Goal: Task Accomplishment & Management: Use online tool/utility

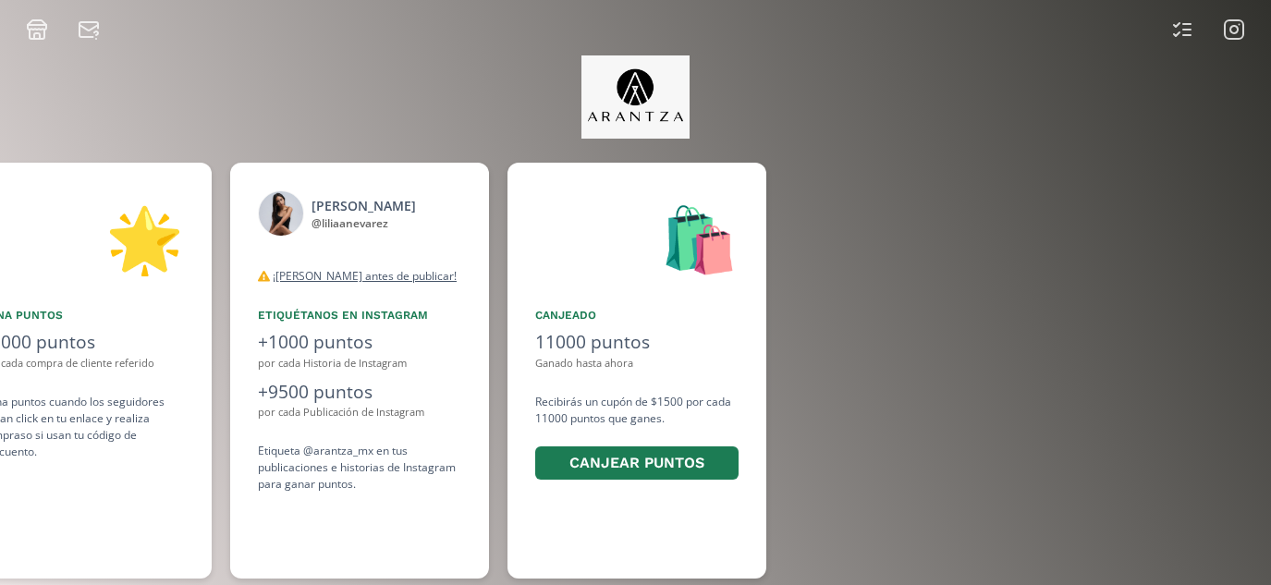
scroll to position [0, 1386]
click at [639, 456] on button "Canjear puntos" at bounding box center [632, 464] width 203 height 40
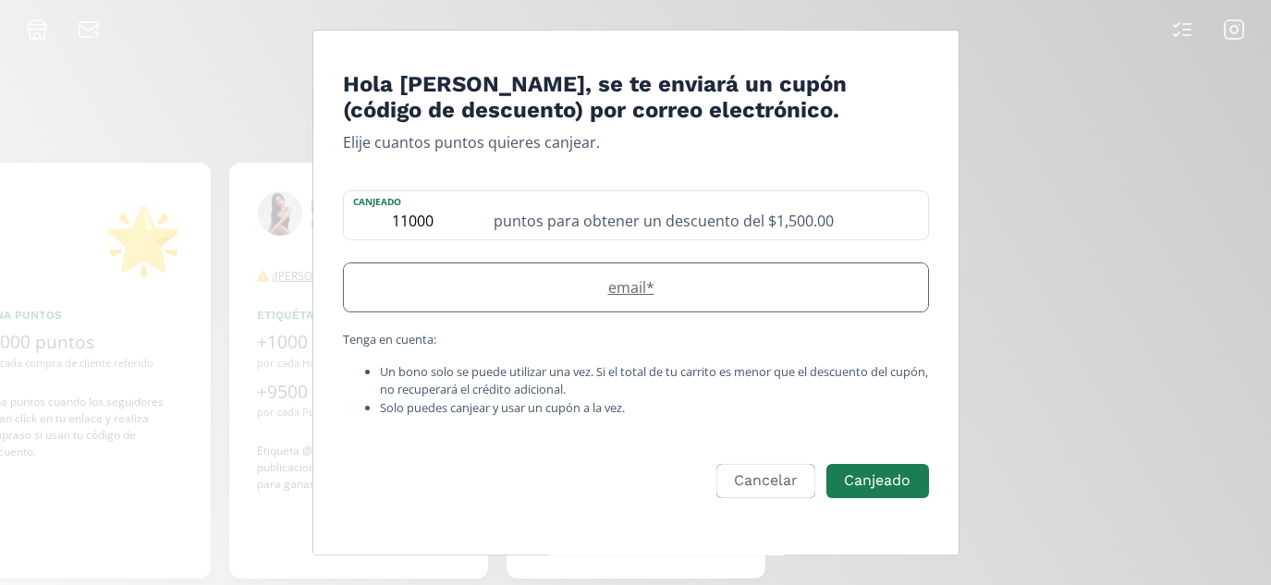
click at [708, 289] on label "email *" at bounding box center [627, 287] width 566 height 22
click at [508, 281] on label "email *" at bounding box center [627, 287] width 566 height 22
click at [544, 286] on input "Edit Program" at bounding box center [636, 287] width 584 height 48
type input "liliamnevarezgarcia@gmail.com"
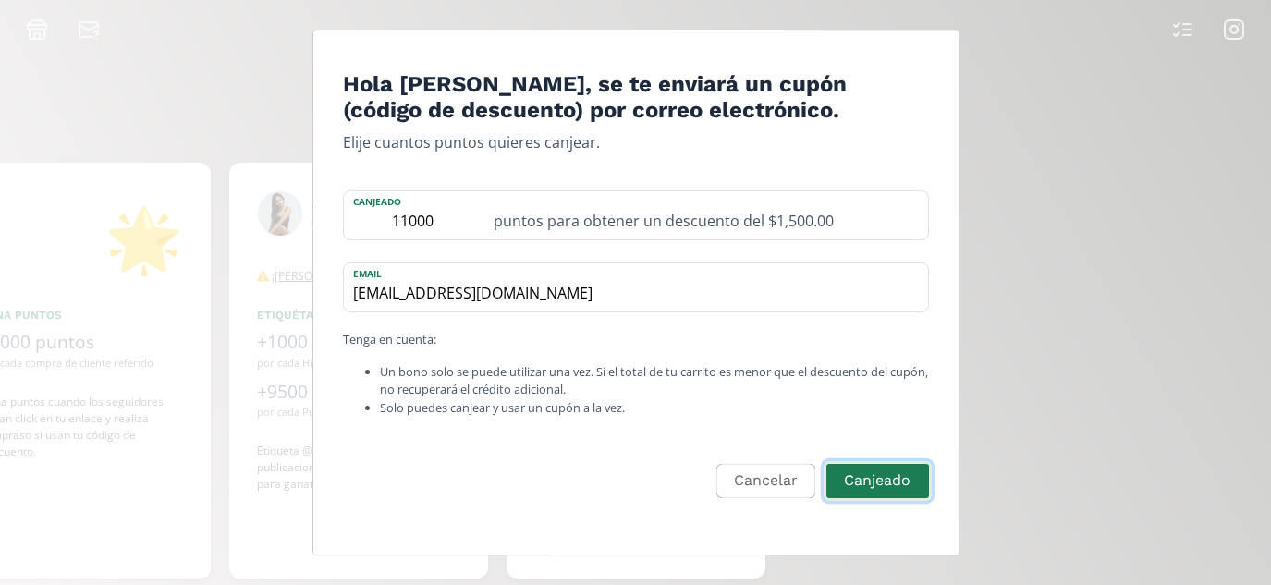
click at [868, 473] on button "Canjeado" at bounding box center [876, 481] width 107 height 40
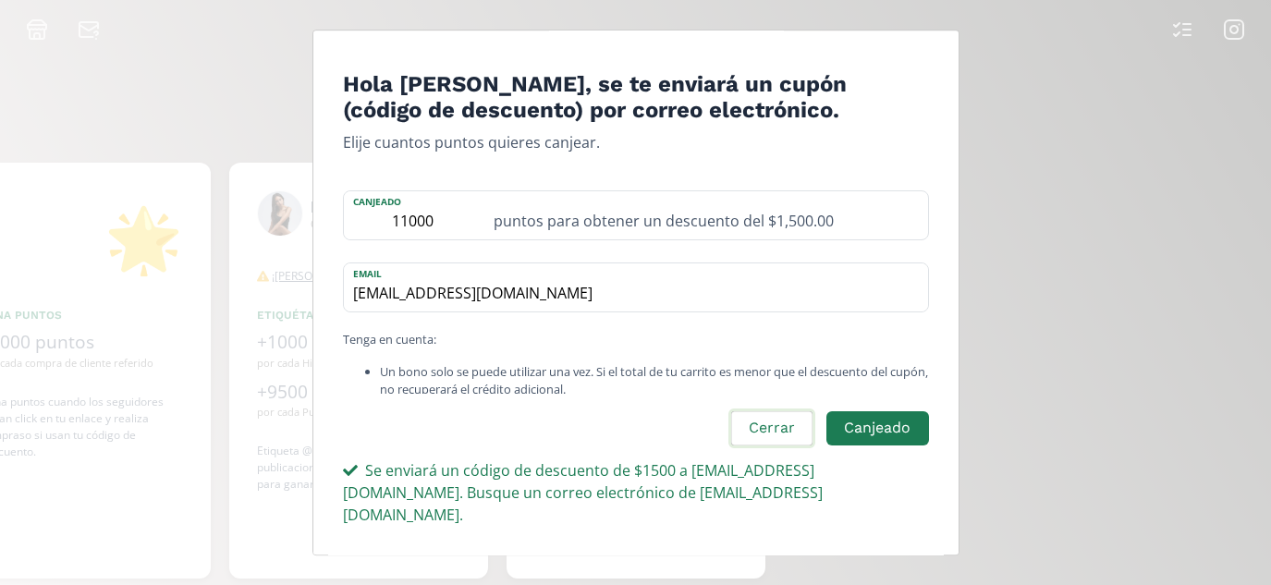
click at [790, 448] on button "Cerrar" at bounding box center [771, 428] width 87 height 40
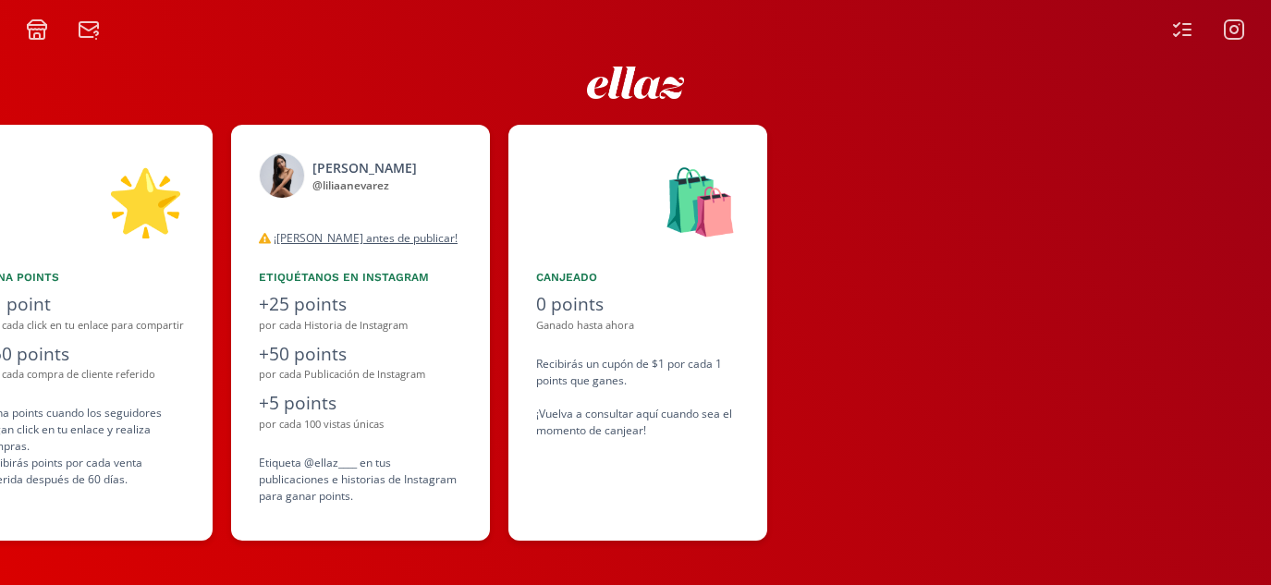
scroll to position [0, 1109]
